Goal: Register for event/course

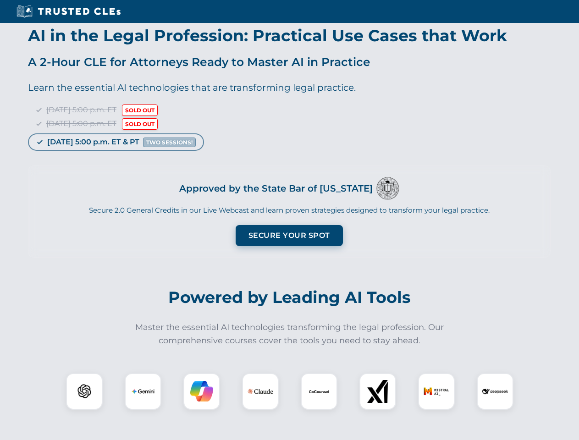
click at [289, 235] on button "Secure Your Spot" at bounding box center [288, 235] width 107 height 21
click at [84, 391] on img at bounding box center [84, 391] width 27 height 27
click at [143, 391] on img at bounding box center [142, 391] width 23 height 23
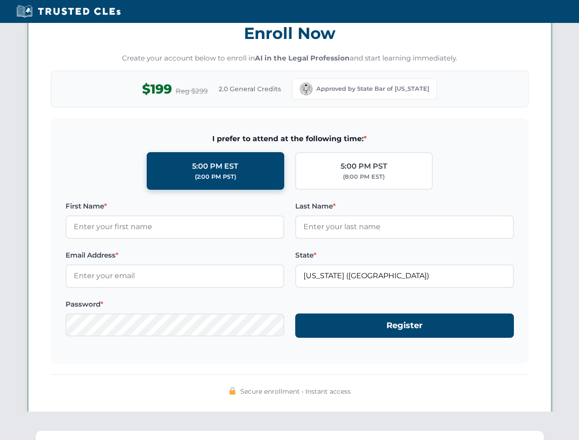
click at [260, 391] on div "Enroll Now Create your account below to enroll in AI in the Legal Profession an…" at bounding box center [289, 208] width 522 height 416
click at [319, 391] on span "Secure enrollment • Instant access" at bounding box center [295, 391] width 110 height 10
click at [377, 391] on div "Secure enrollment • Instant access" at bounding box center [289, 392] width 477 height 12
click at [436, 391] on div "Secure enrollment • Instant access" at bounding box center [289, 392] width 477 height 12
click at [495, 391] on div "Secure enrollment • Instant access" at bounding box center [289, 392] width 477 height 12
